Goal: Find contact information: Find contact information

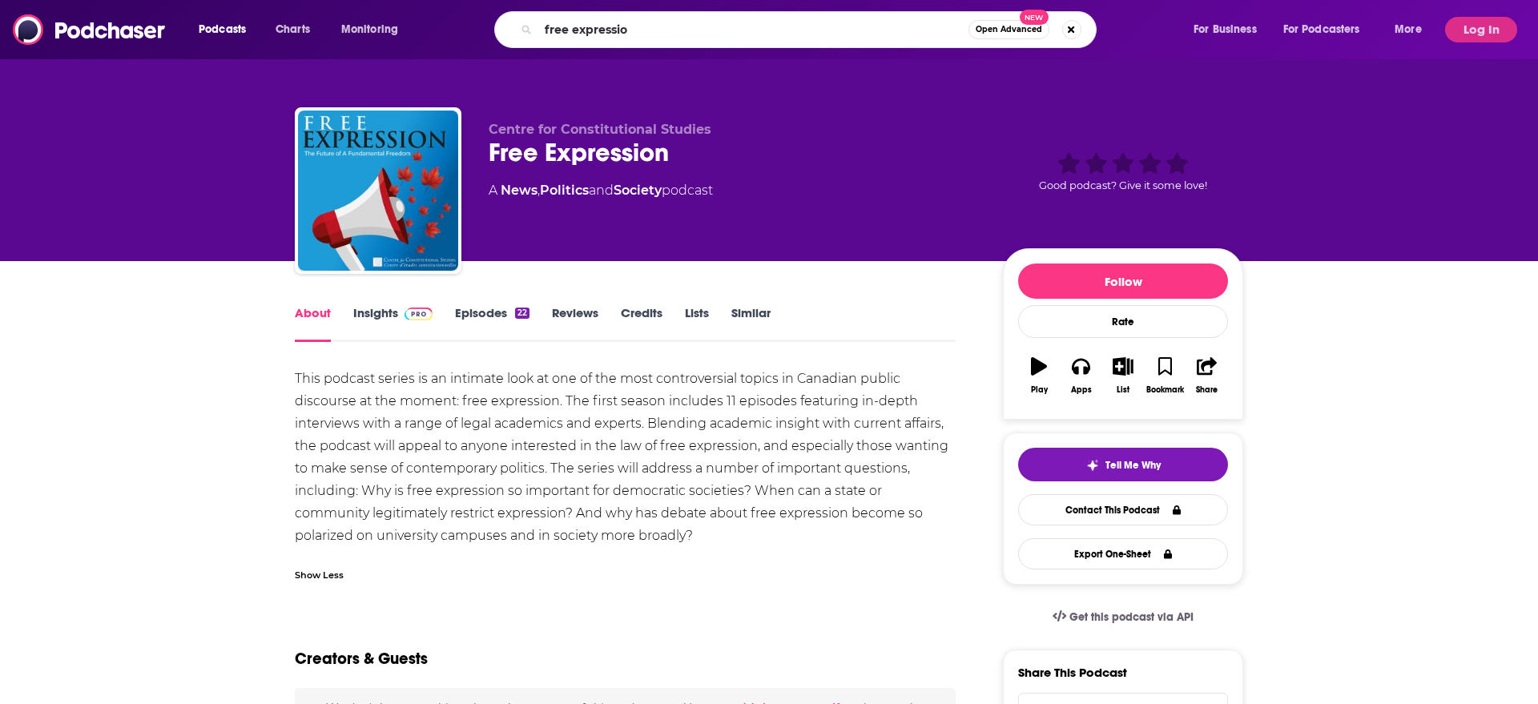
type input "free expression"
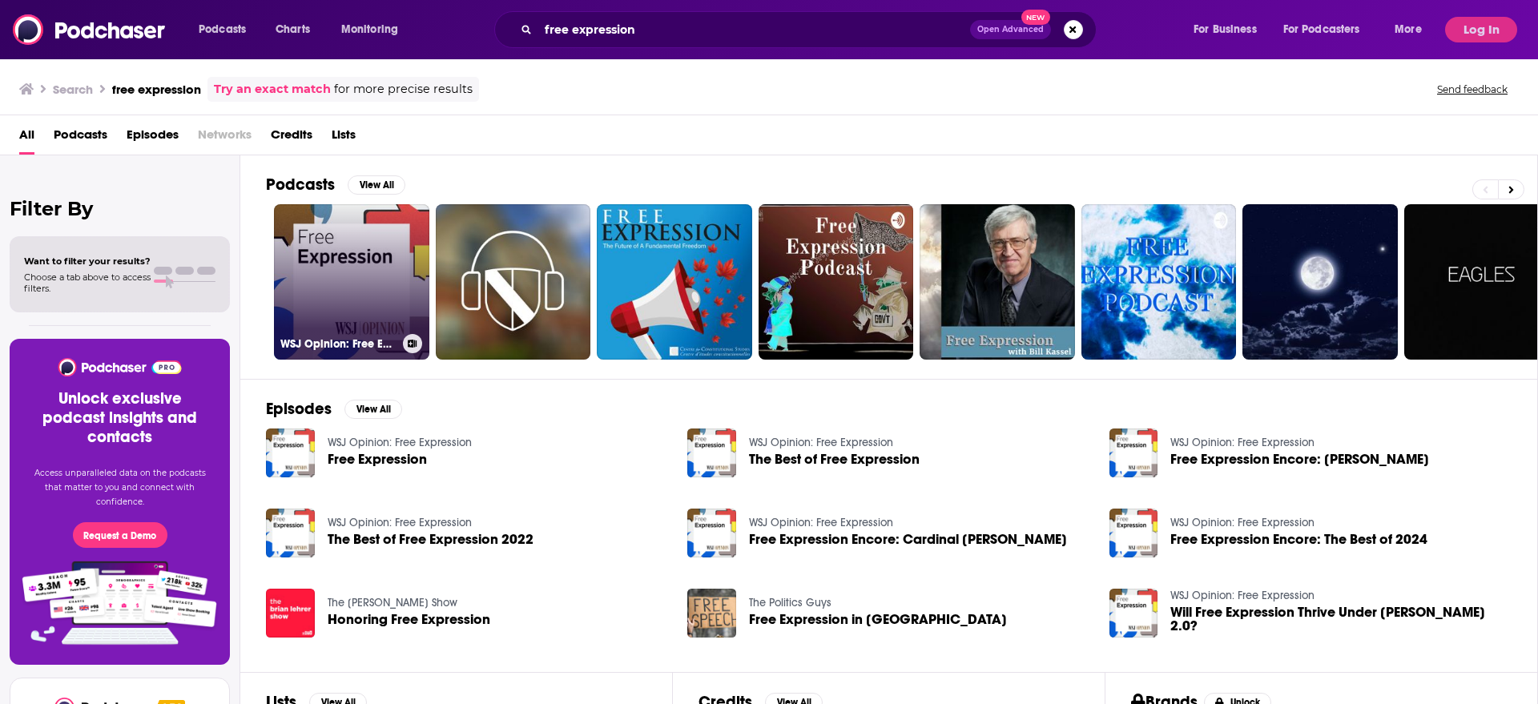
click at [349, 255] on link "WSJ Opinion: Free Expression" at bounding box center [351, 281] width 155 height 155
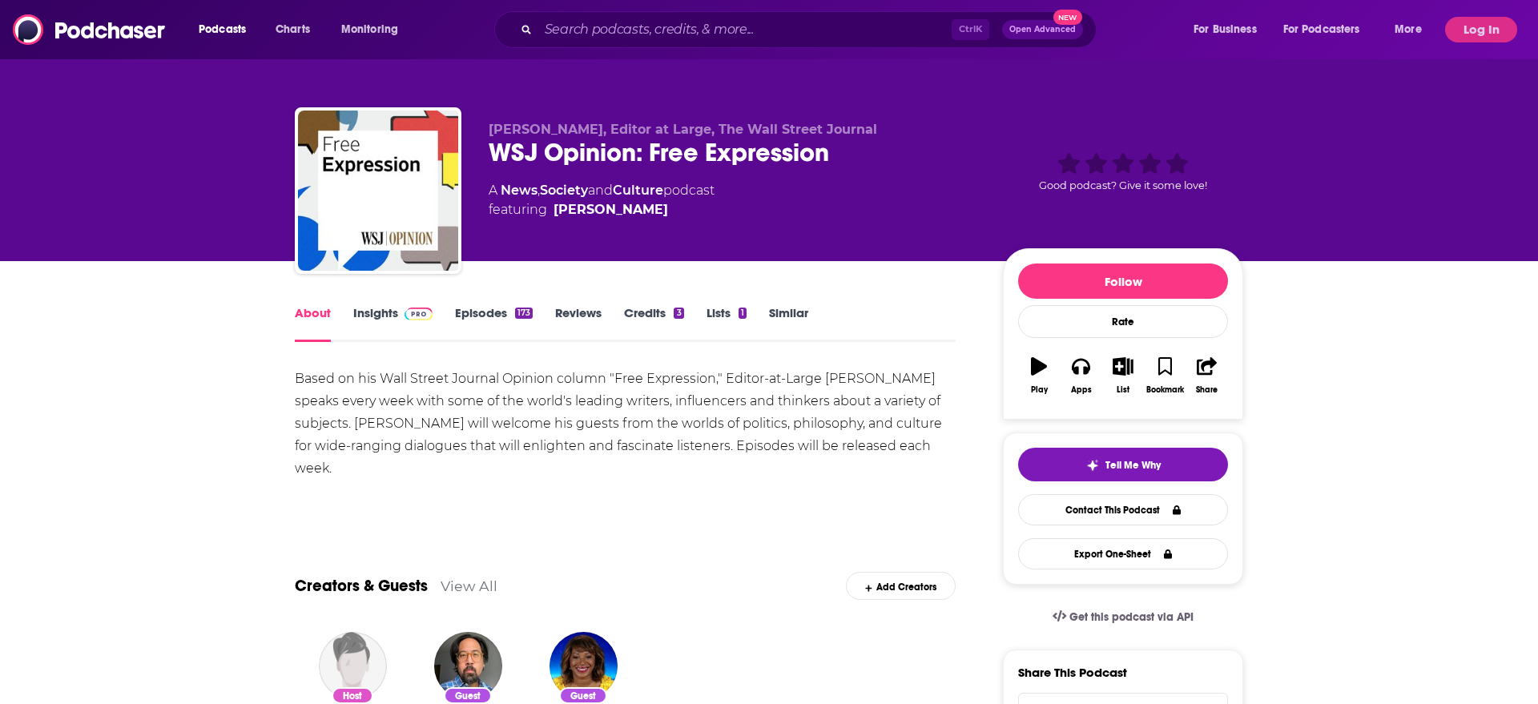
click at [382, 320] on link "Insights" at bounding box center [392, 323] width 79 height 37
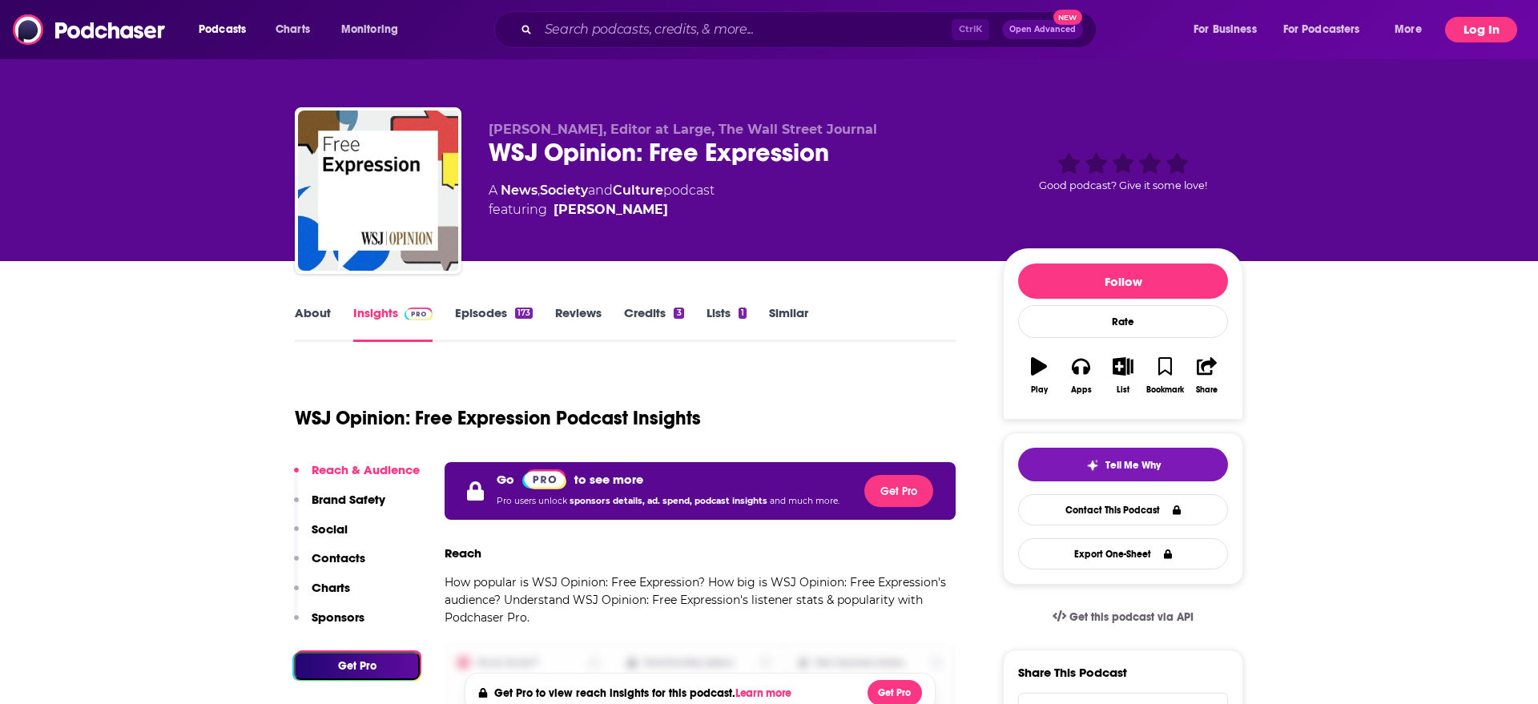
click at [1480, 24] on button "Log In" at bounding box center [1481, 30] width 72 height 26
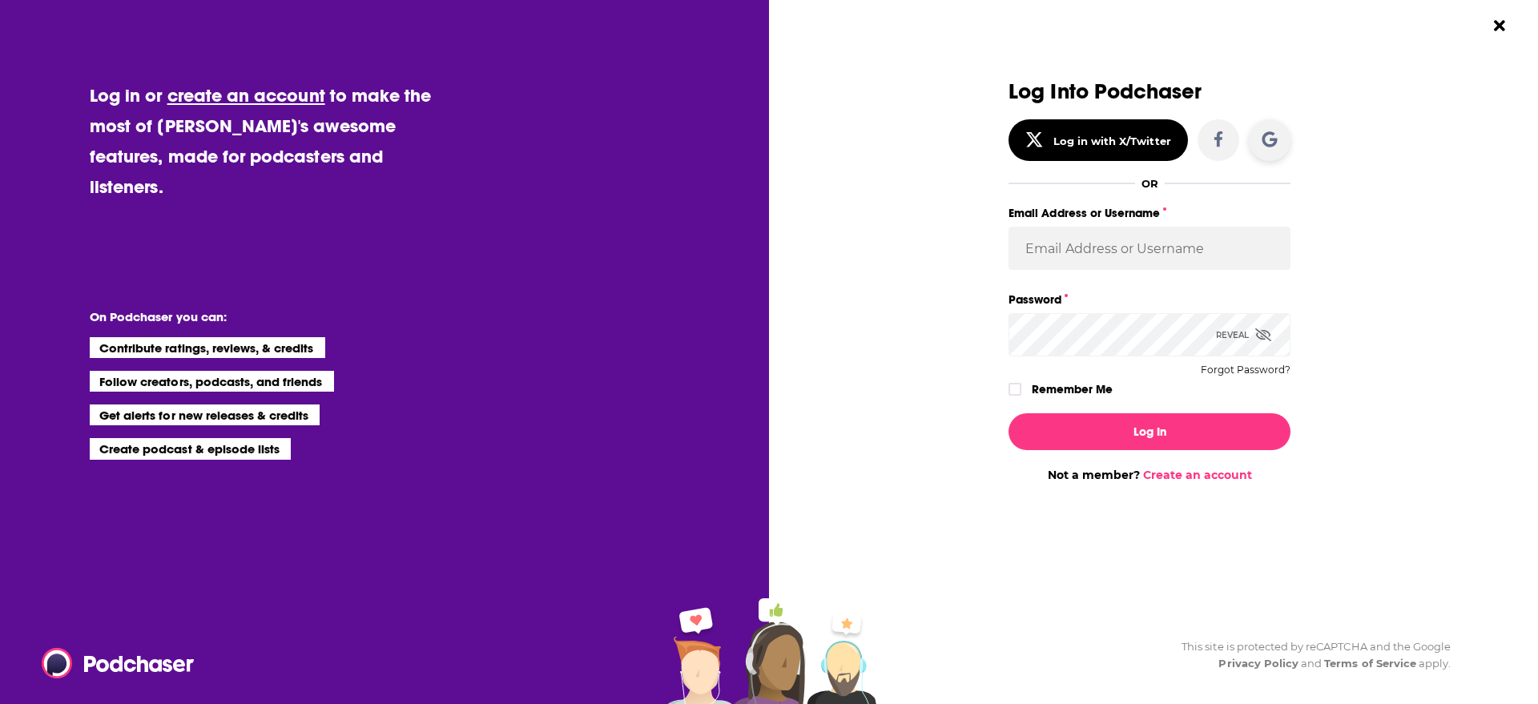
click at [1284, 135] on button "Dialog" at bounding box center [1270, 140] width 42 height 42
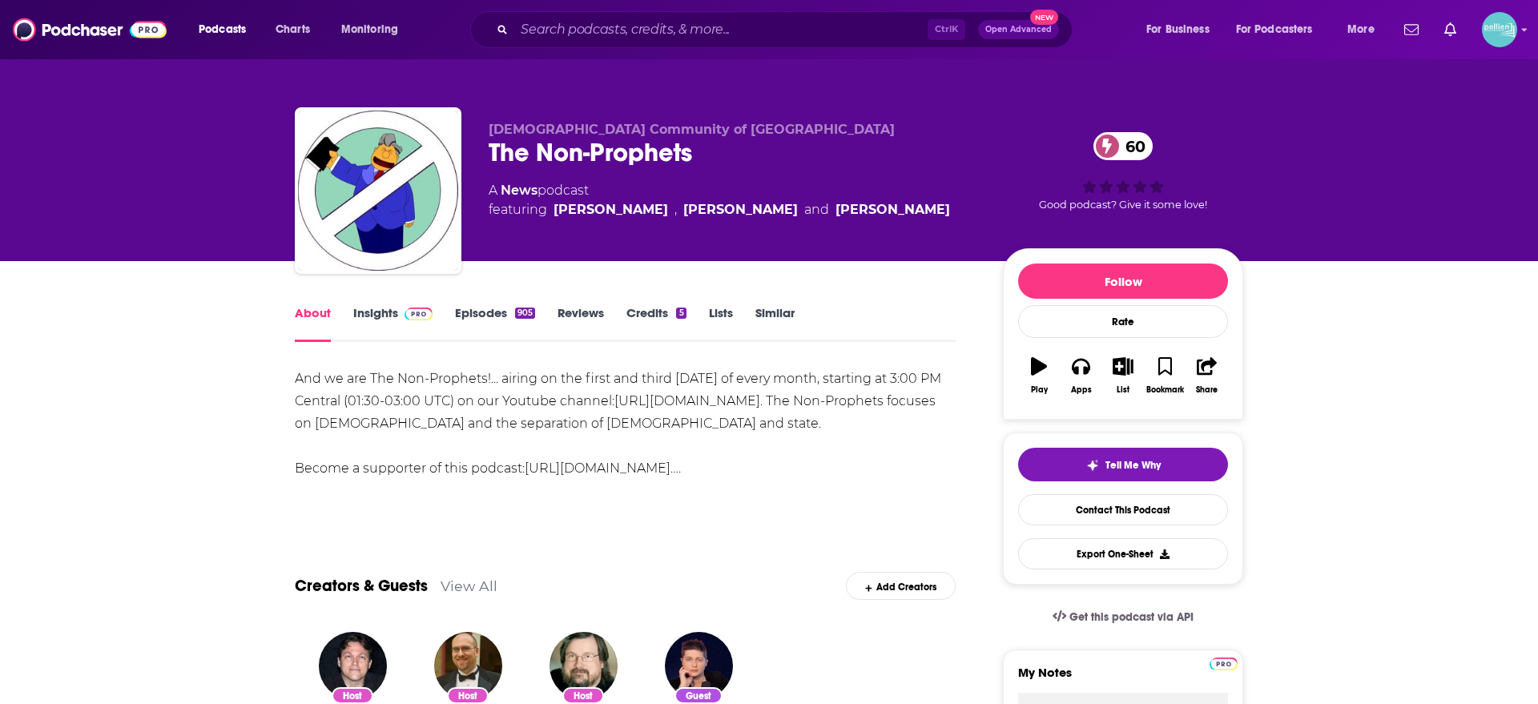
click at [381, 312] on link "Insights" at bounding box center [392, 323] width 79 height 37
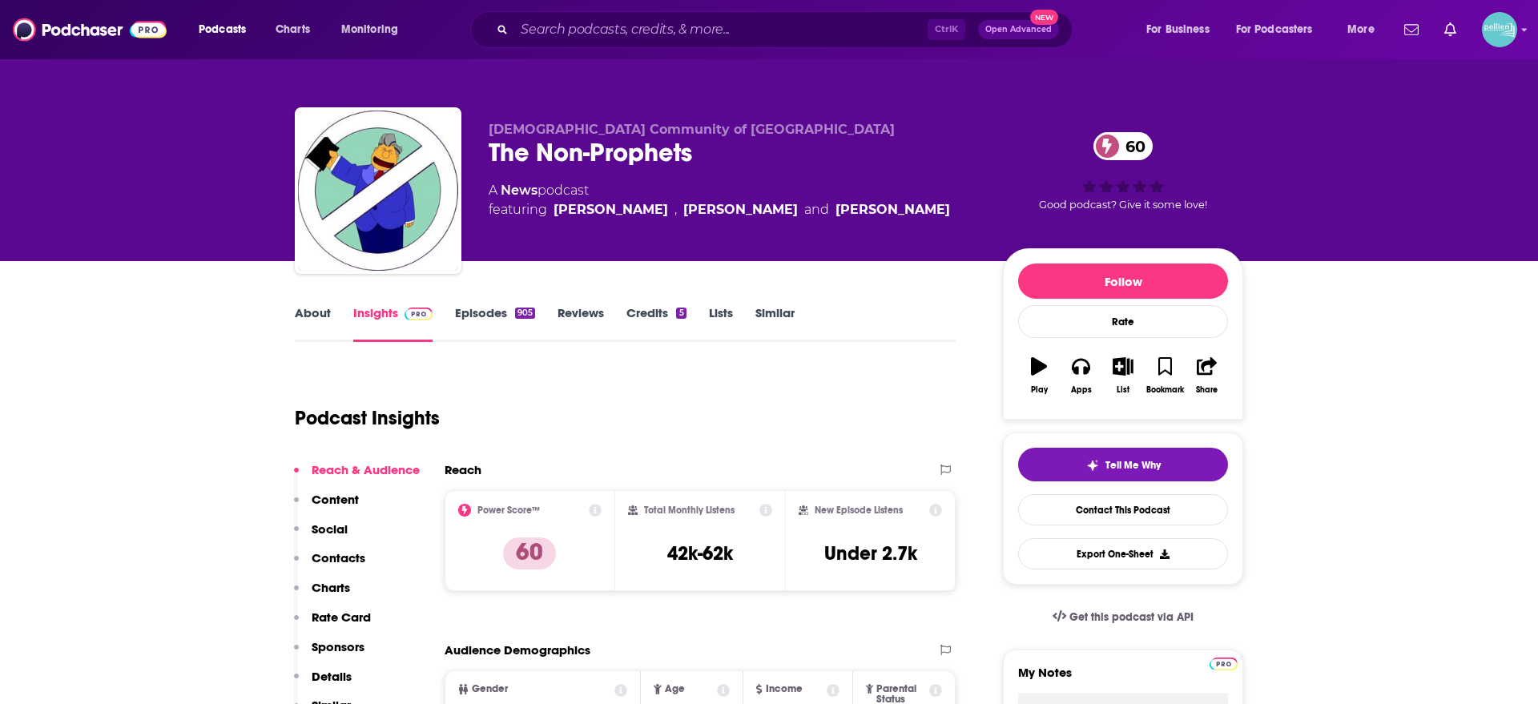
click at [312, 312] on link "About" at bounding box center [313, 323] width 36 height 37
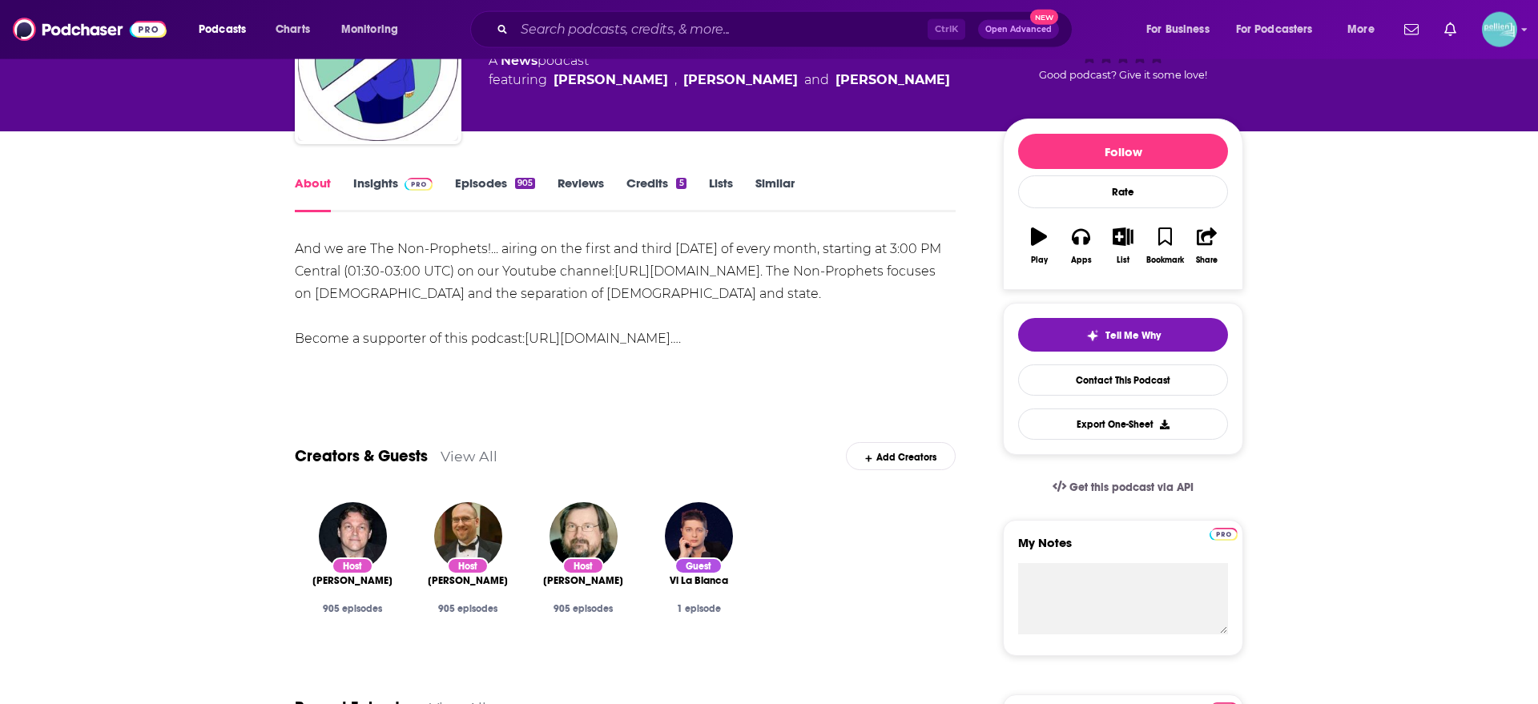
scroll to position [191, 0]
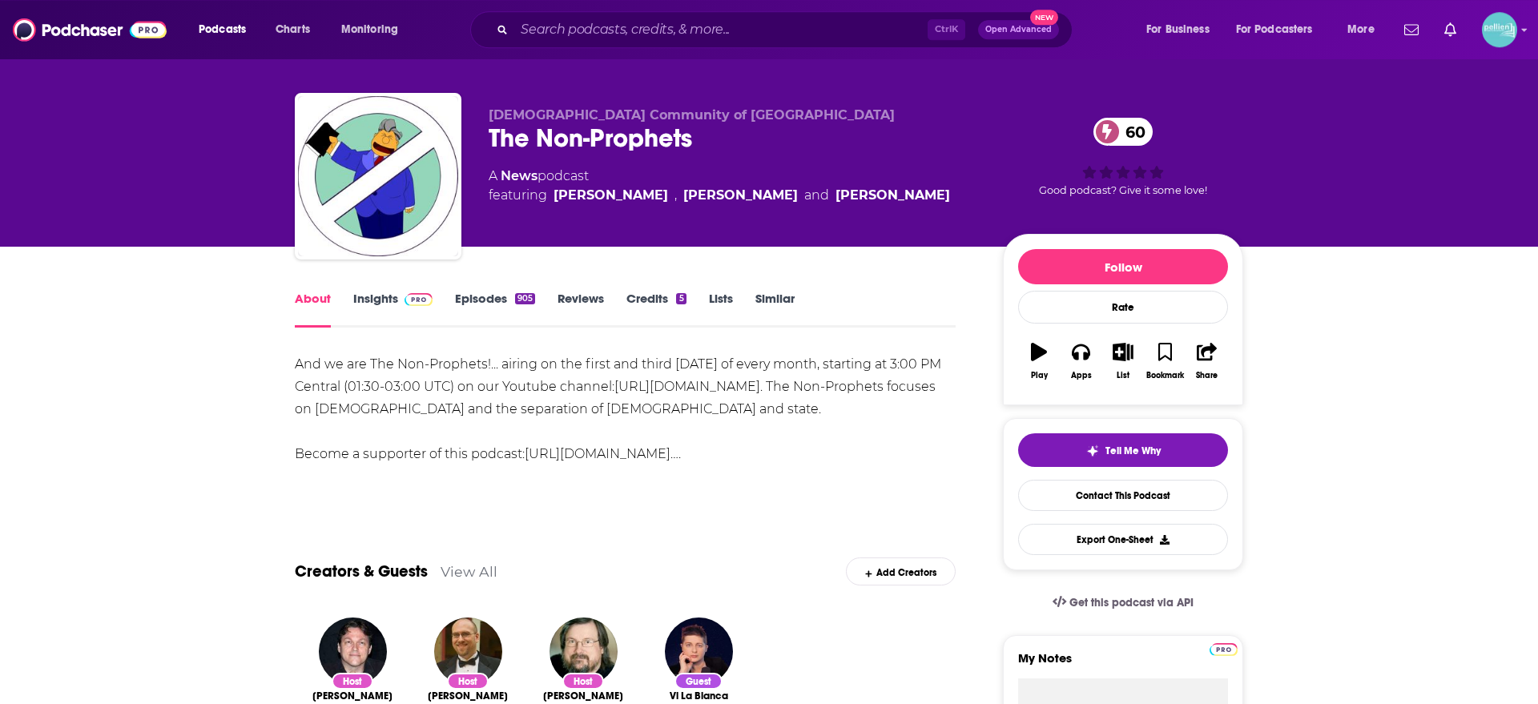
scroll to position [0, 0]
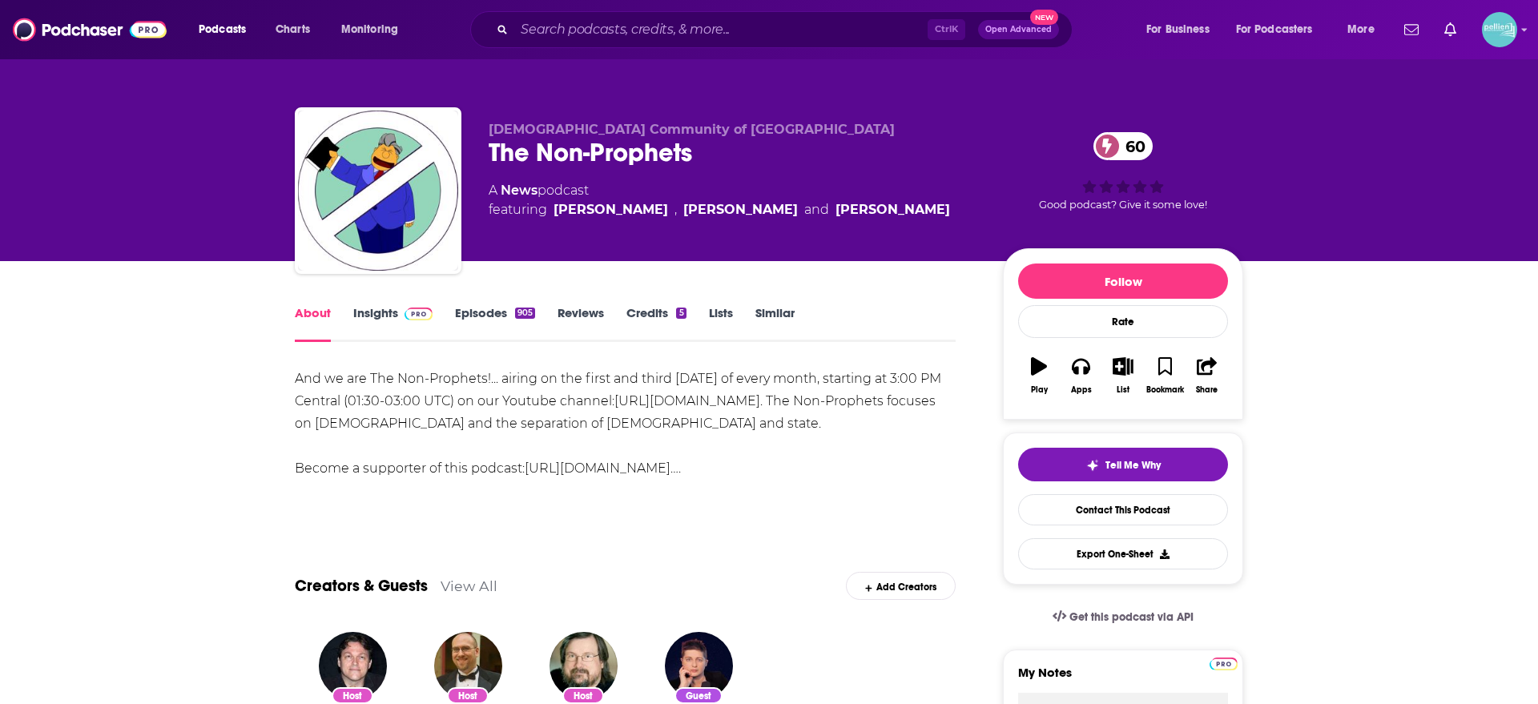
click at [477, 306] on link "Episodes 905" at bounding box center [495, 323] width 80 height 37
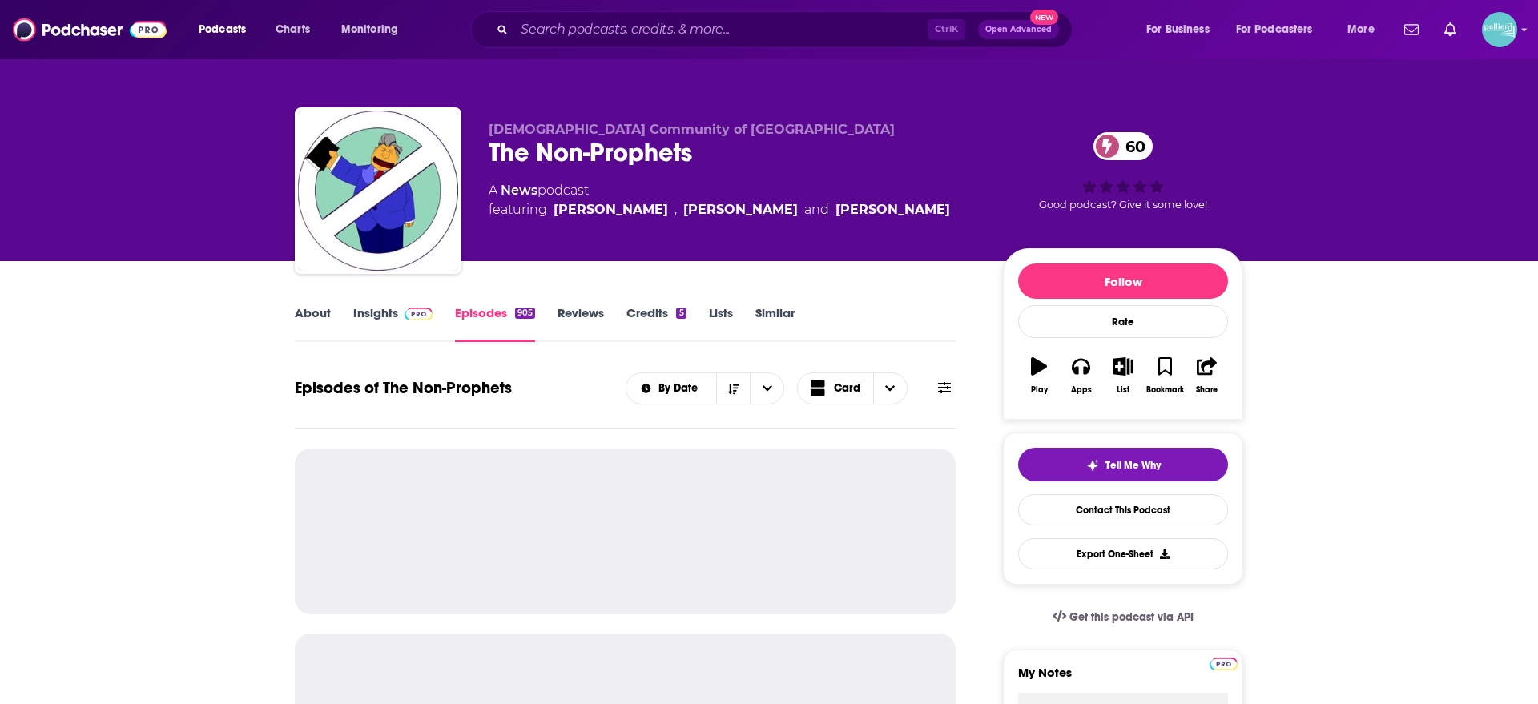
click at [387, 316] on link "Insights" at bounding box center [392, 323] width 79 height 37
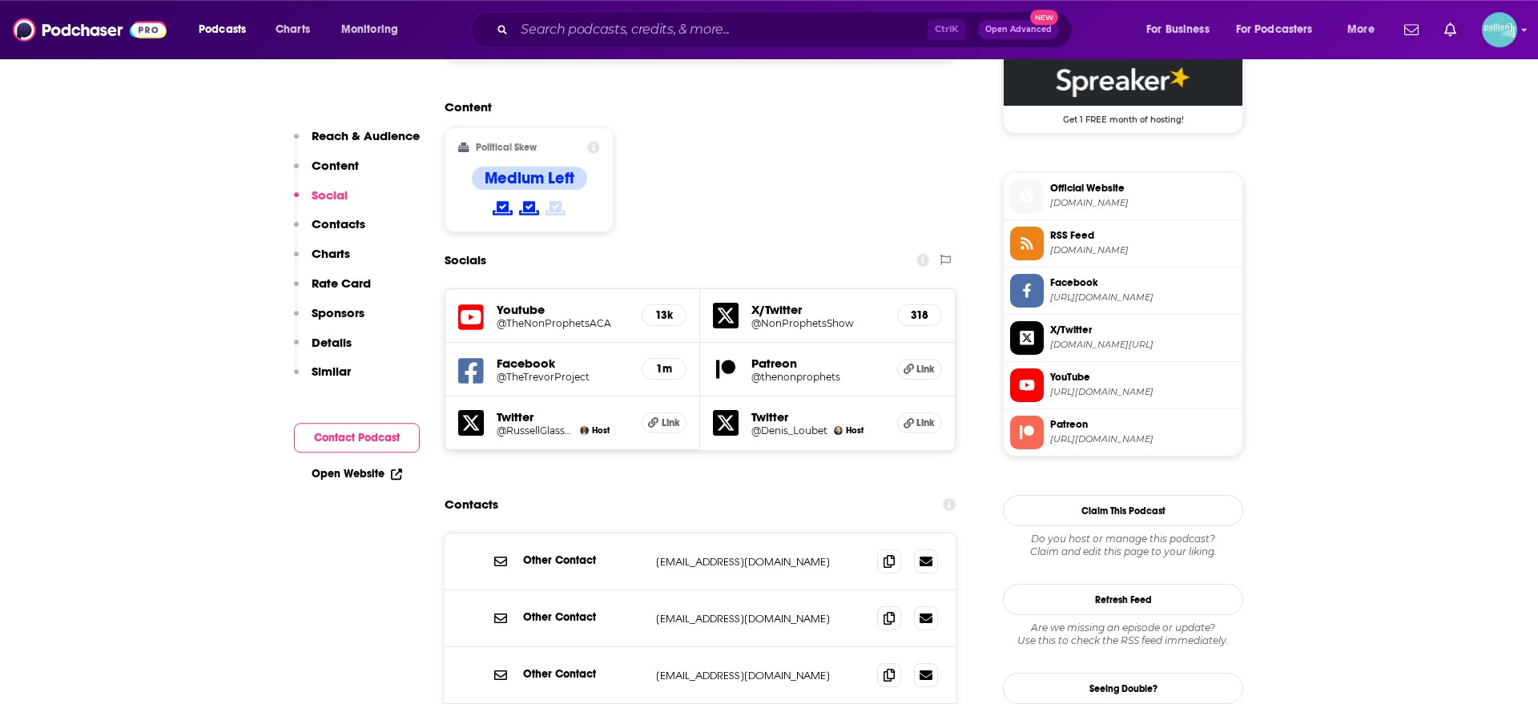
scroll to position [1335, 0]
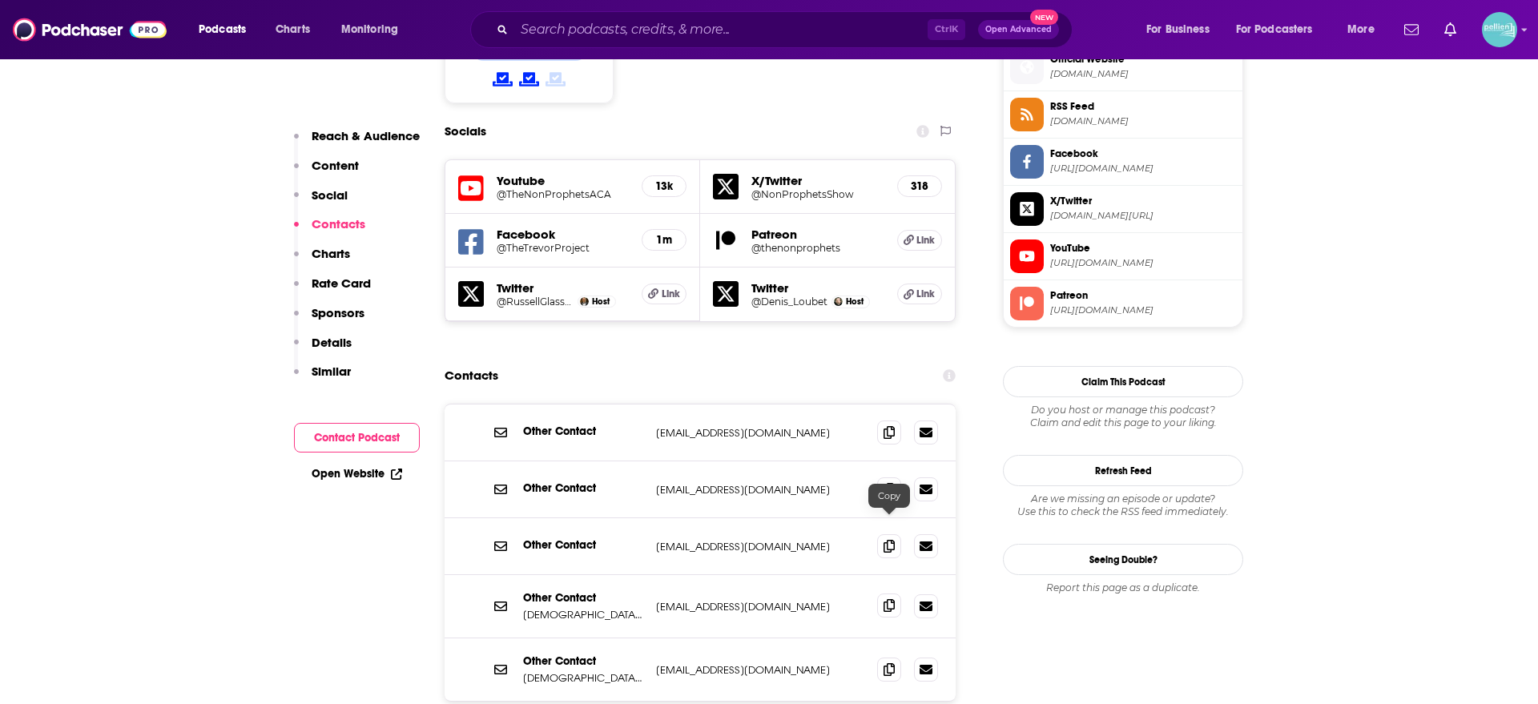
click at [892, 599] on icon at bounding box center [889, 605] width 11 height 13
click at [925, 601] on icon at bounding box center [926, 606] width 13 height 10
